Goal: Task Accomplishment & Management: Complete application form

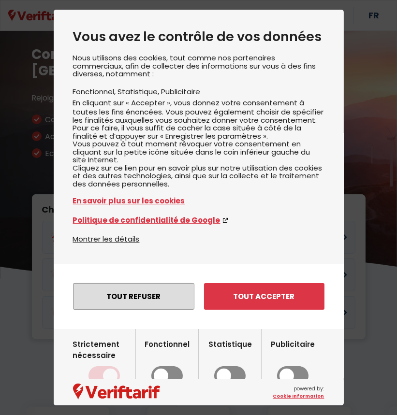
click at [171, 310] on button "Tout refuser" at bounding box center [133, 296] width 121 height 27
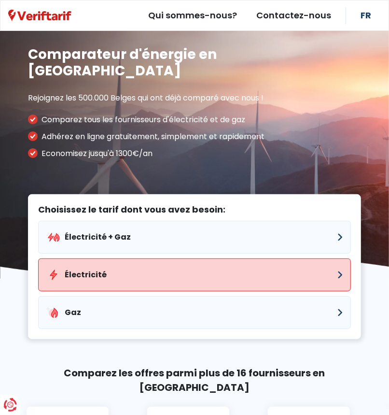
click at [147, 258] on button "Électricité" at bounding box center [194, 274] width 313 height 33
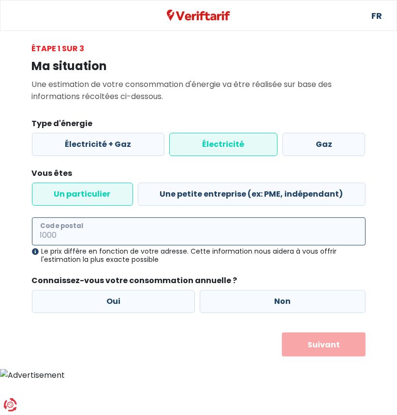
click at [104, 235] on input "Code postal" at bounding box center [198, 231] width 333 height 28
type input "1000"
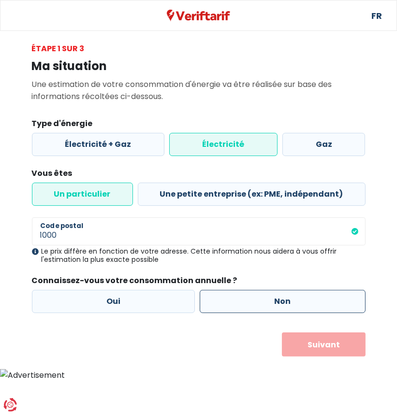
click at [229, 304] on label "Non" at bounding box center [282, 301] width 166 height 23
click at [229, 304] on input "Non" at bounding box center [282, 301] width 166 height 23
radio input "true"
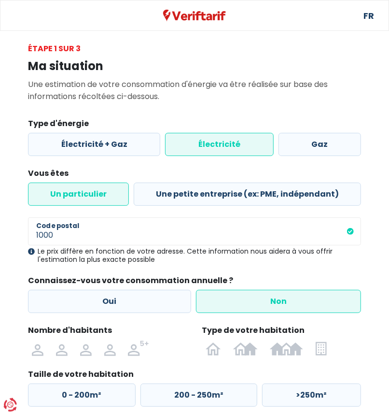
scroll to position [57, 0]
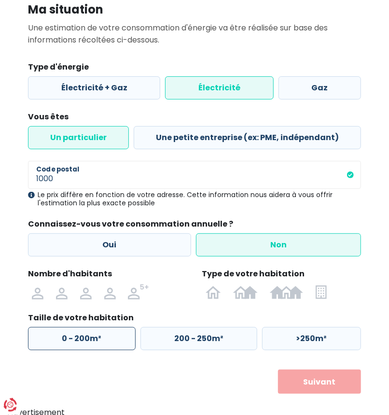
click at [105, 342] on label "0 - 200m²" at bounding box center [82, 338] width 108 height 23
click at [105, 342] on input "0 - 200m²" at bounding box center [82, 338] width 108 height 23
radio input "true"
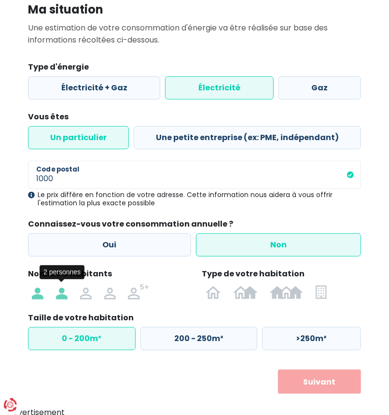
click at [61, 289] on img at bounding box center [62, 291] width 12 height 15
click at [61, 289] on input "radio" at bounding box center [62, 291] width 24 height 15
radio input "true"
click at [323, 291] on img at bounding box center [321, 291] width 11 height 15
click at [323, 291] on input "radio" at bounding box center [322, 291] width 24 height 15
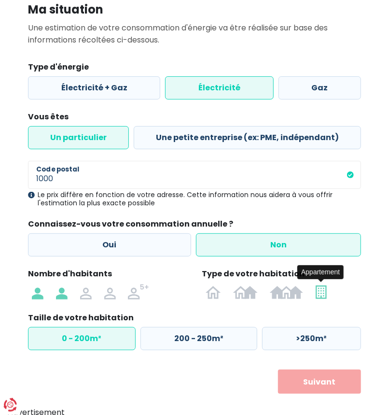
radio input "true"
radio input "false"
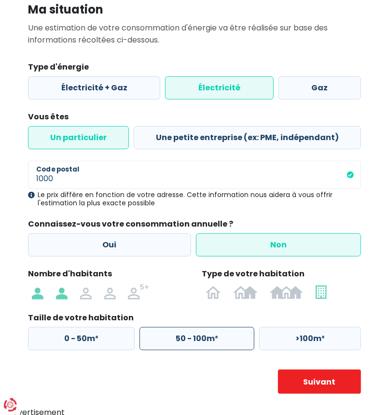
click at [204, 337] on label "50 - 100m²" at bounding box center [197, 338] width 115 height 23
click at [204, 337] on input "50 - 100m²" at bounding box center [197, 338] width 115 height 23
radio input "true"
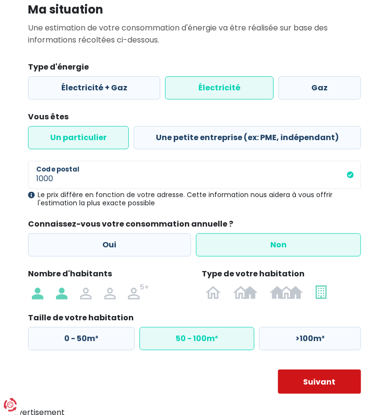
click at [353, 379] on button "Suivant" at bounding box center [320, 382] width 84 height 24
select select
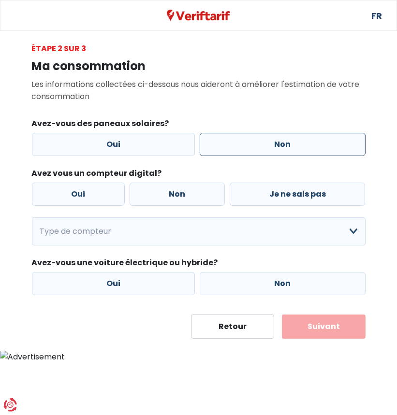
click at [269, 145] on label "Non" at bounding box center [282, 144] width 166 height 23
click at [269, 145] on input "Non" at bounding box center [282, 144] width 166 height 23
radio input "true"
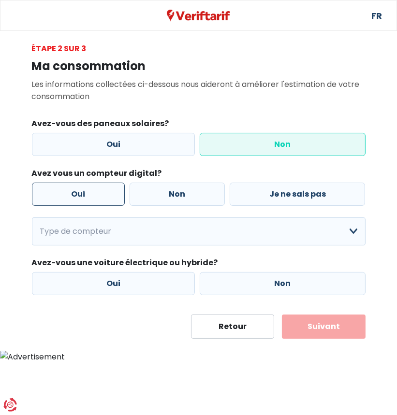
click at [82, 188] on label "Oui" at bounding box center [78, 194] width 93 height 23
click at [82, 188] on input "Oui" at bounding box center [78, 194] width 93 height 23
radio input "true"
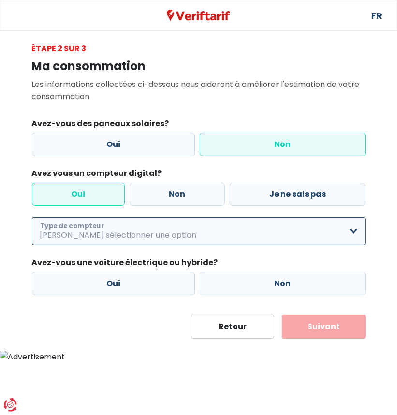
click at [122, 233] on select "Mono-horaire Bi-horaire Mono-horaire + exclusif nuit Bi-horaire + exclusif nuit…" at bounding box center [198, 231] width 333 height 28
click at [32, 217] on select "Mono-horaire Bi-horaire Mono-horaire + exclusif nuit Bi-horaire + exclusif nuit…" at bounding box center [198, 231] width 333 height 28
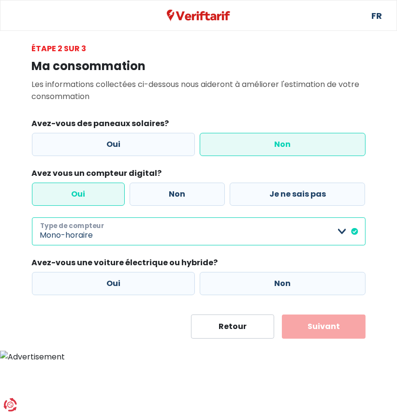
click at [168, 236] on select "Mono-horaire Bi-horaire Mono-horaire + exclusif nuit Bi-horaire + exclusif nuit…" at bounding box center [198, 231] width 333 height 28
select select "day_night_bi_hourly"
click at [32, 217] on select "Mono-horaire Bi-horaire Mono-horaire + exclusif nuit Bi-horaire + exclusif nuit…" at bounding box center [198, 231] width 333 height 28
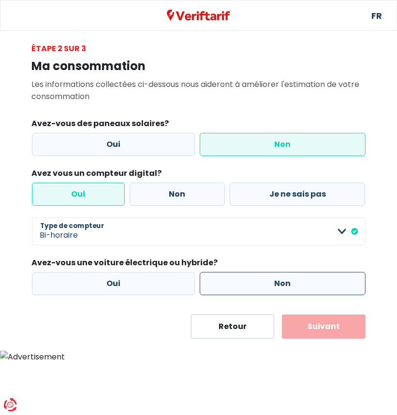
click at [272, 274] on label "Non" at bounding box center [282, 283] width 166 height 23
click at [272, 274] on input "Non" at bounding box center [282, 283] width 166 height 23
radio input "true"
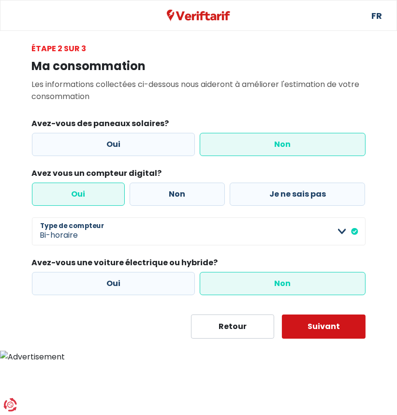
click at [350, 331] on button "Suivant" at bounding box center [324, 326] width 84 height 24
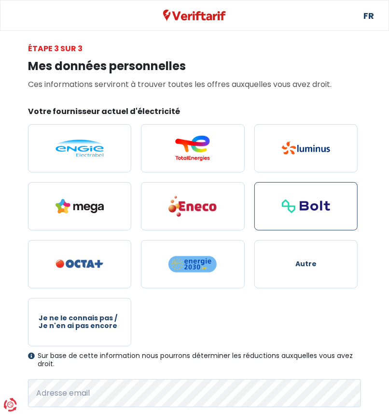
click at [327, 194] on label at bounding box center [306, 206] width 103 height 48
click at [327, 194] on input "radio" at bounding box center [306, 206] width 103 height 48
radio input "true"
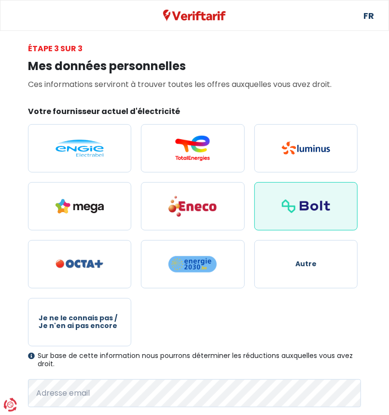
scroll to position [104, 0]
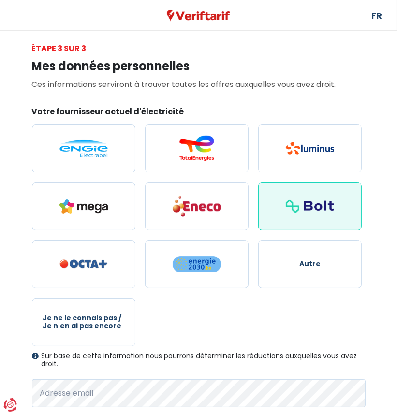
select select "day_night_bi_hourly"
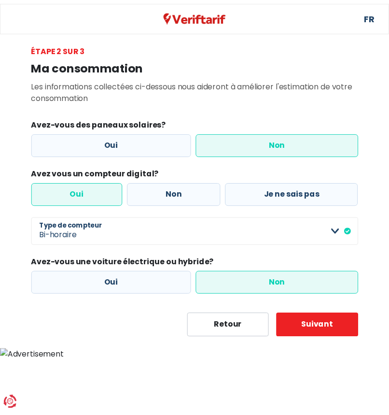
scroll to position [57, 0]
